Goal: Navigation & Orientation: Find specific page/section

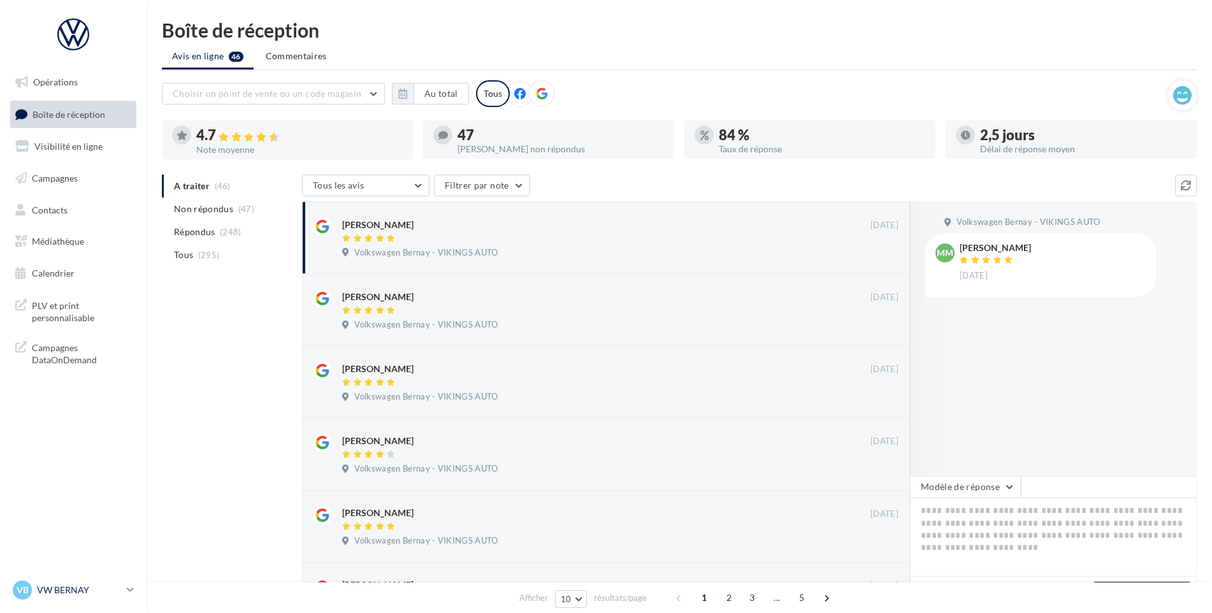
click at [91, 587] on p "VW BERNAY" at bounding box center [79, 590] width 85 height 13
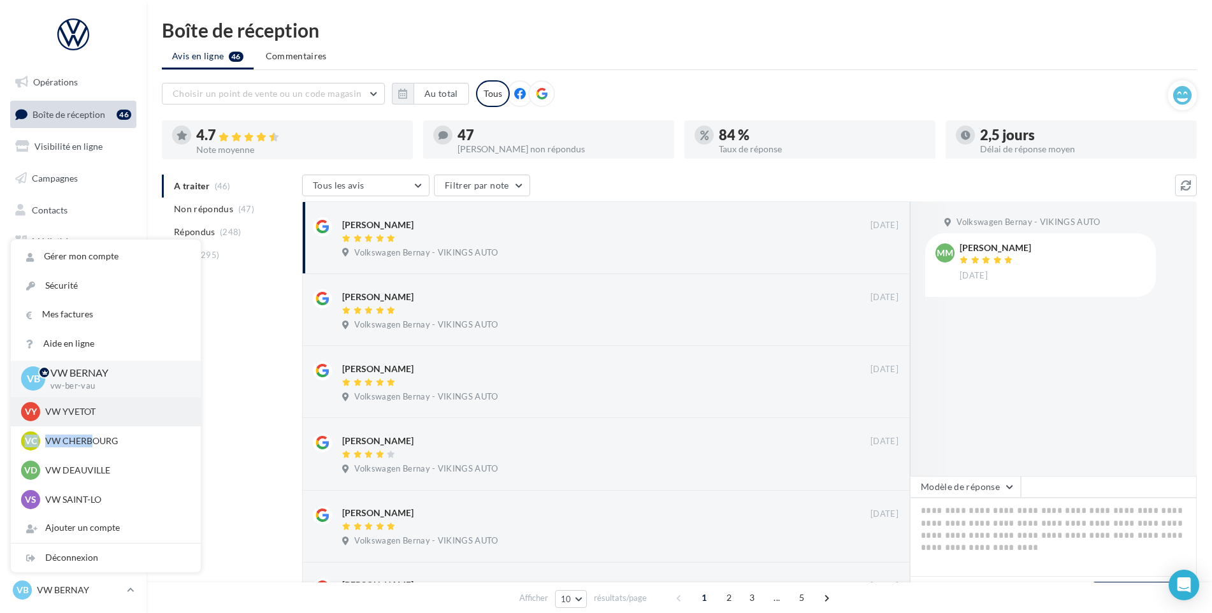
drag, startPoint x: 93, startPoint y: 427, endPoint x: 96, endPoint y: 415, distance: 12.4
click at [96, 415] on p "VW YVETOT" at bounding box center [115, 411] width 140 height 13
